Goal: Task Accomplishment & Management: Use online tool/utility

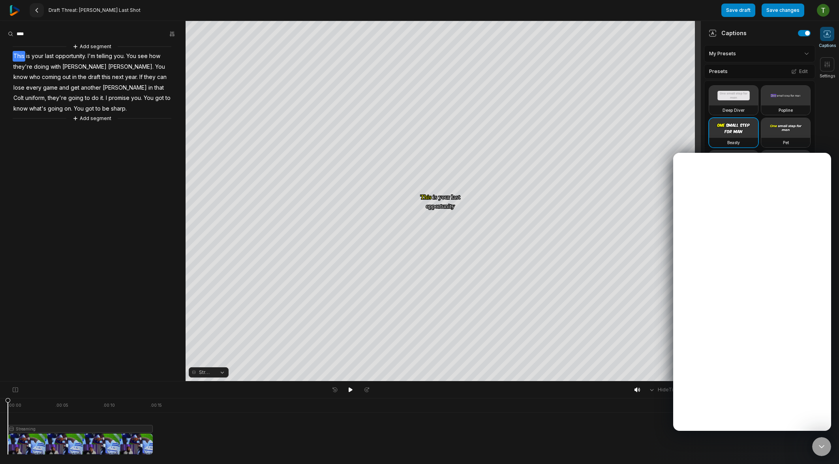
click at [37, 8] on icon at bounding box center [37, 10] width 6 height 6
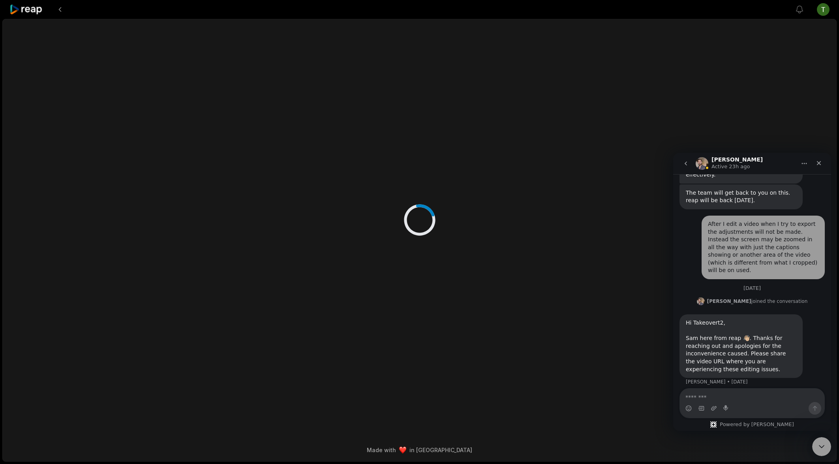
scroll to position [174, 0]
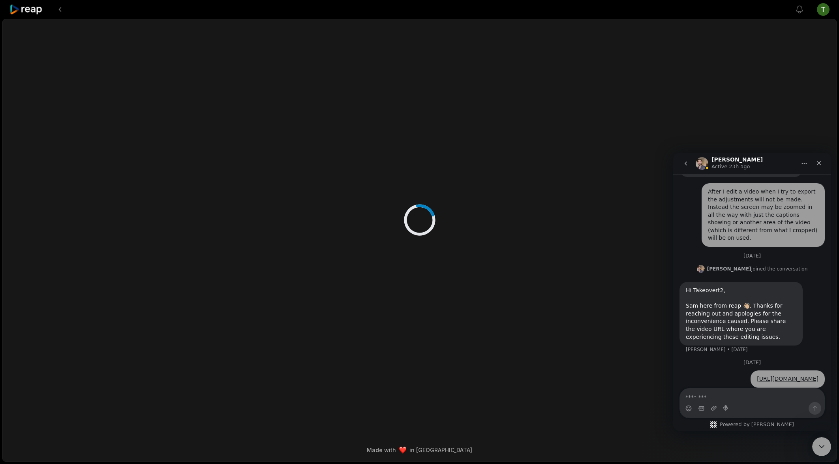
click at [37, 9] on icon at bounding box center [26, 9] width 34 height 11
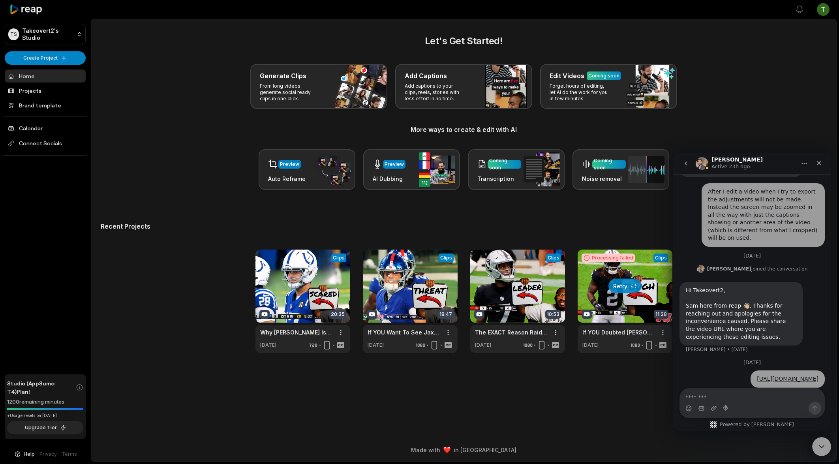
click at [803, 94] on div "Generate Clips From long videos generate social ready clips in one click. Add C…" at bounding box center [464, 86] width 726 height 45
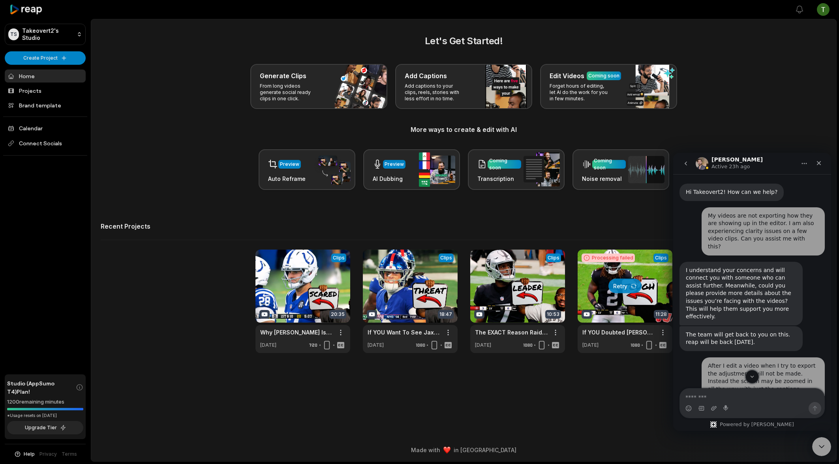
scroll to position [174, 0]
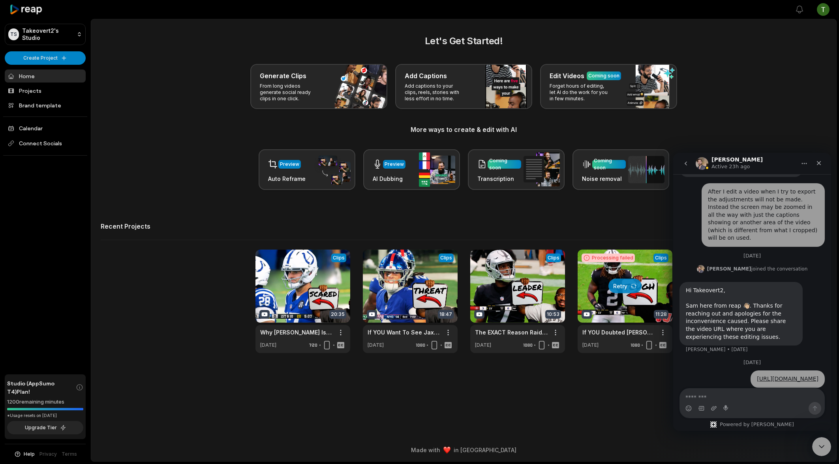
click at [778, 47] on h2 "Let's Get Started!" at bounding box center [464, 41] width 726 height 14
click at [801, 163] on icon "Home" at bounding box center [803, 163] width 5 height 1
click at [802, 161] on icon "Home" at bounding box center [804, 163] width 6 height 6
click at [785, 55] on div "Let's Get Started! Generate Clips From long videos generate social ready clips …" at bounding box center [464, 112] width 726 height 156
click at [820, 442] on icon "Close Intercom Messenger" at bounding box center [819, 444] width 9 height 9
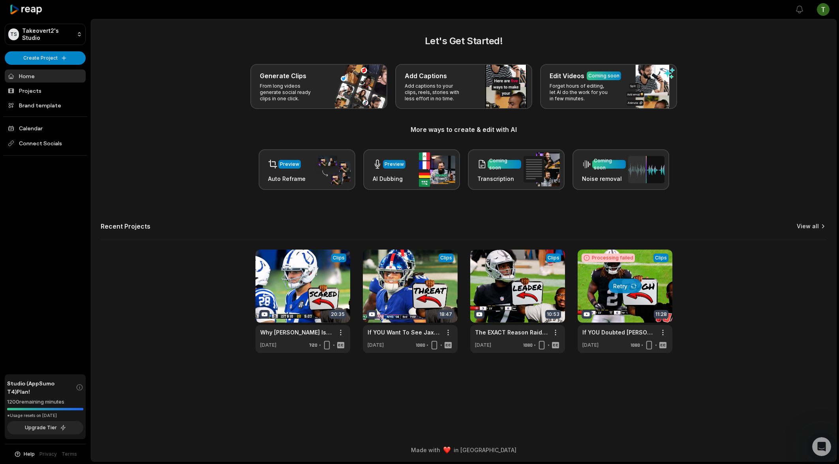
click at [818, 228] on link "View all" at bounding box center [807, 226] width 22 height 8
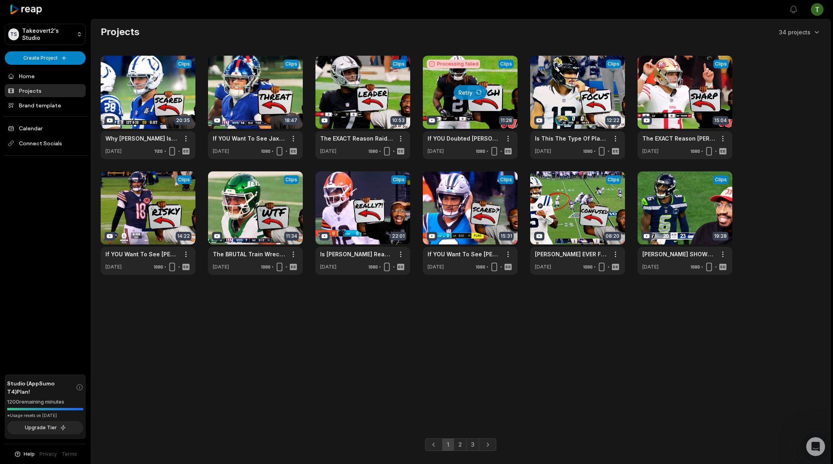
click at [523, 213] on div "View Clips Clips 20:35 Why Daniel Jones Is BARELY An Upgrade Over What The Colt…" at bounding box center [461, 165] width 720 height 219
click at [569, 208] on link at bounding box center [577, 222] width 95 height 103
click at [724, 218] on link at bounding box center [684, 222] width 95 height 103
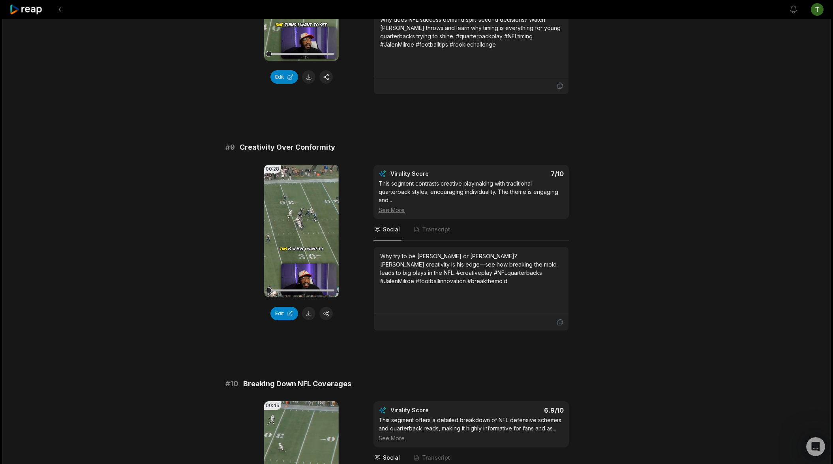
scroll to position [1971, 0]
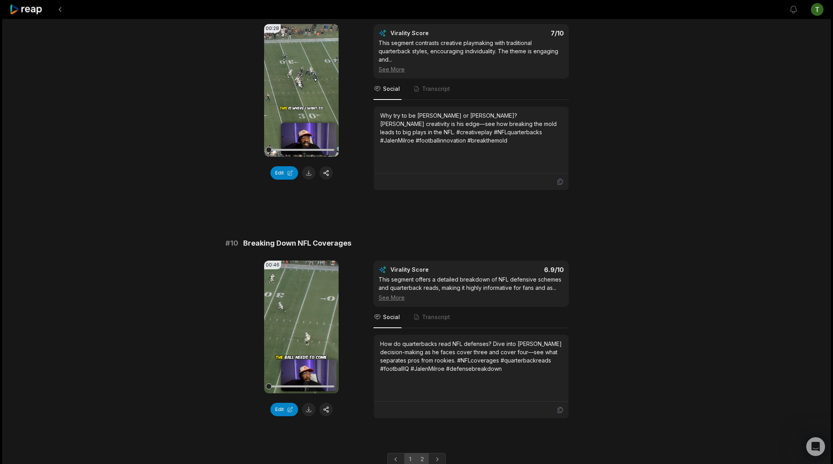
click at [417, 453] on link "2" at bounding box center [422, 459] width 13 height 13
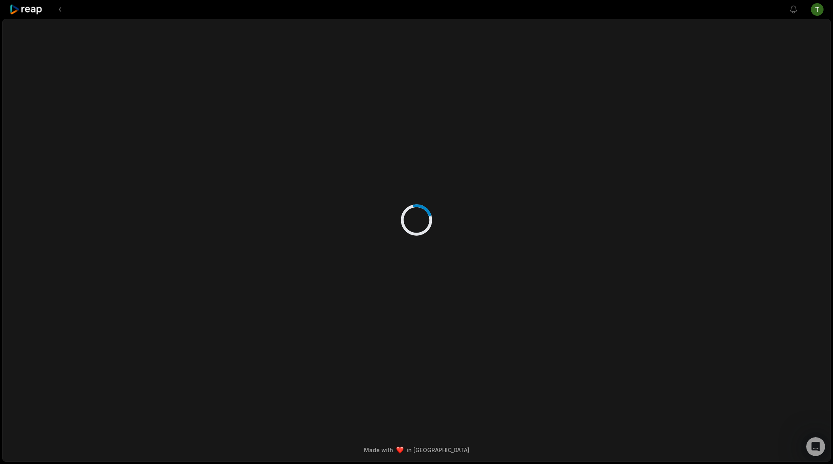
scroll to position [0, 0]
